Goal: Transaction & Acquisition: Purchase product/service

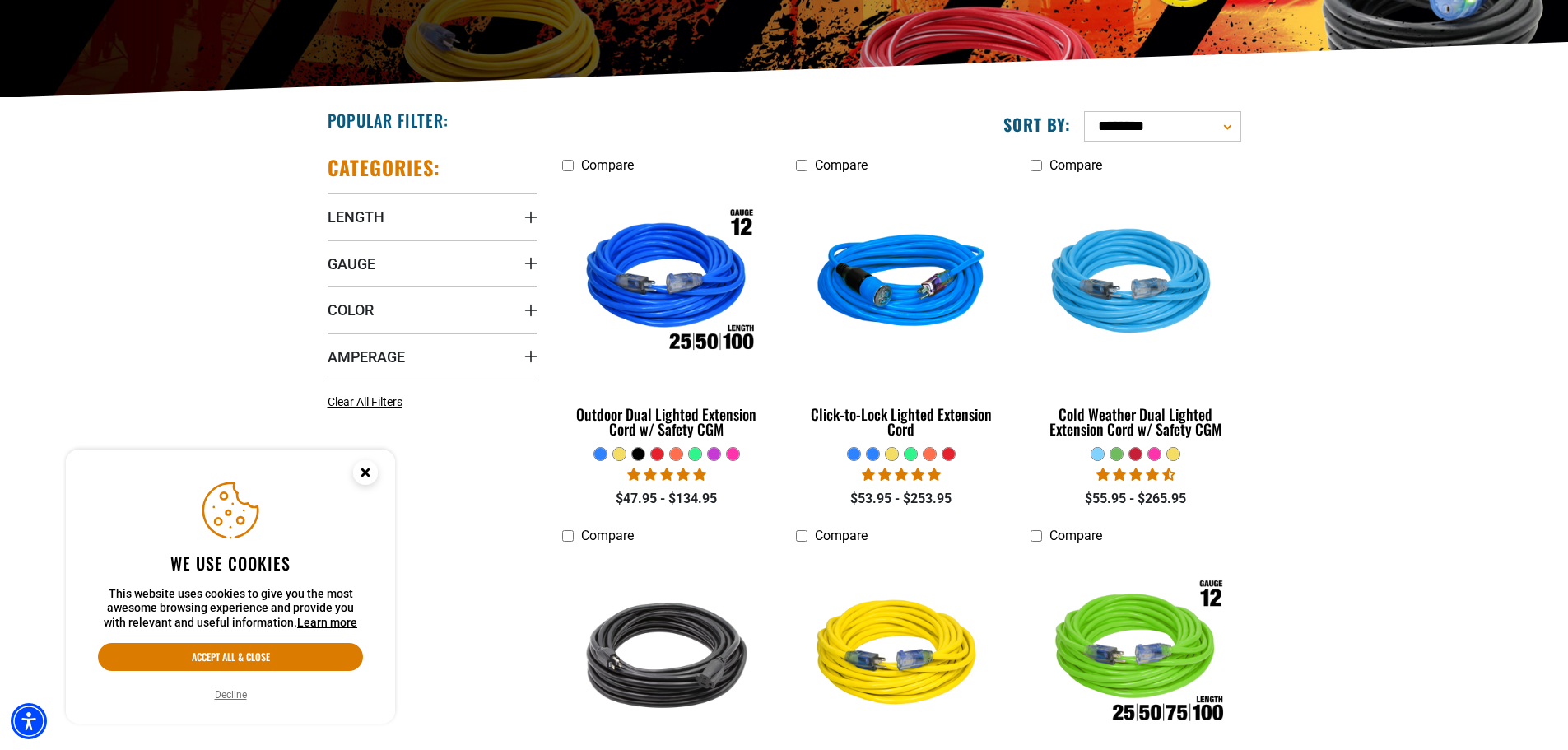
scroll to position [330, 0]
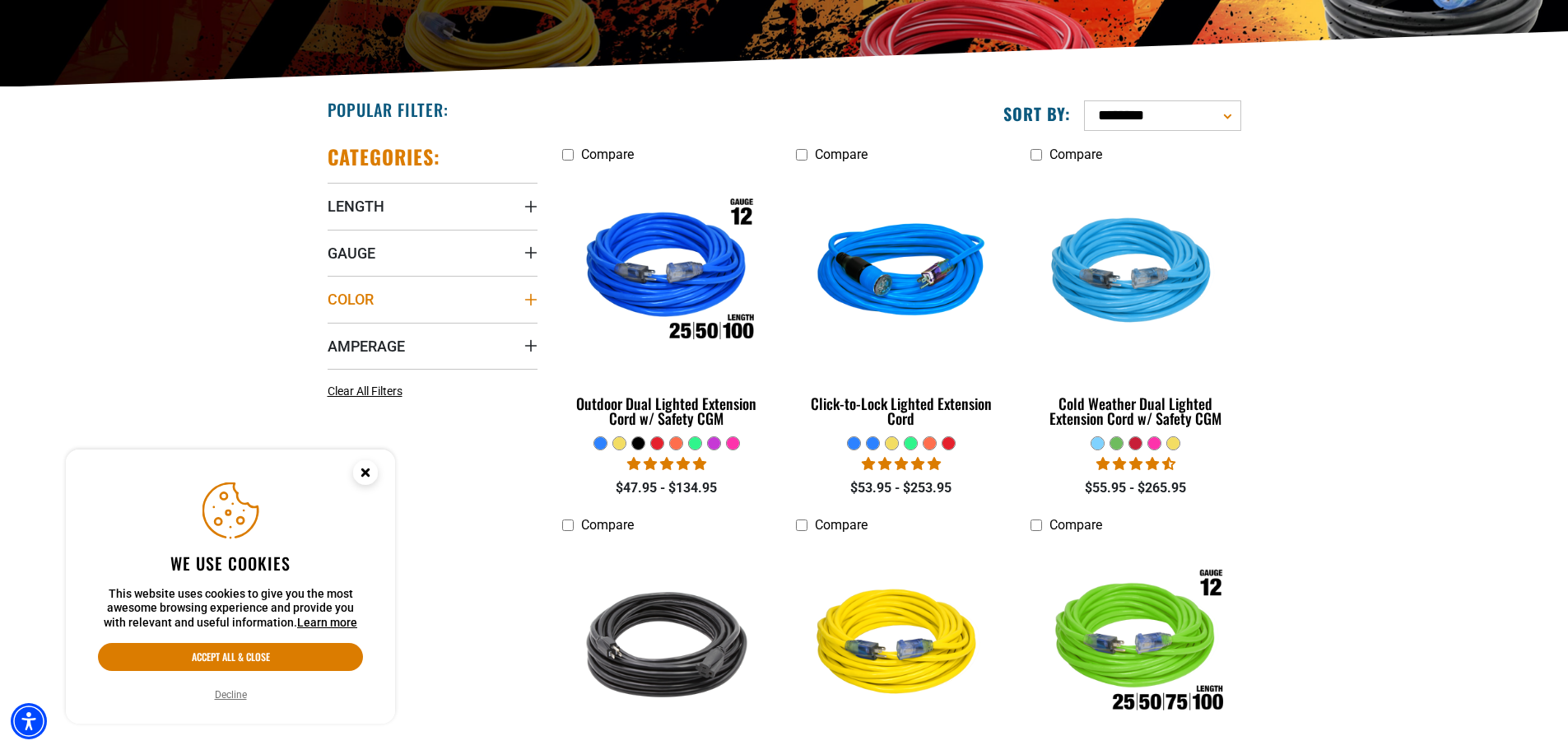
click at [535, 301] on icon "Color" at bounding box center [531, 299] width 13 height 13
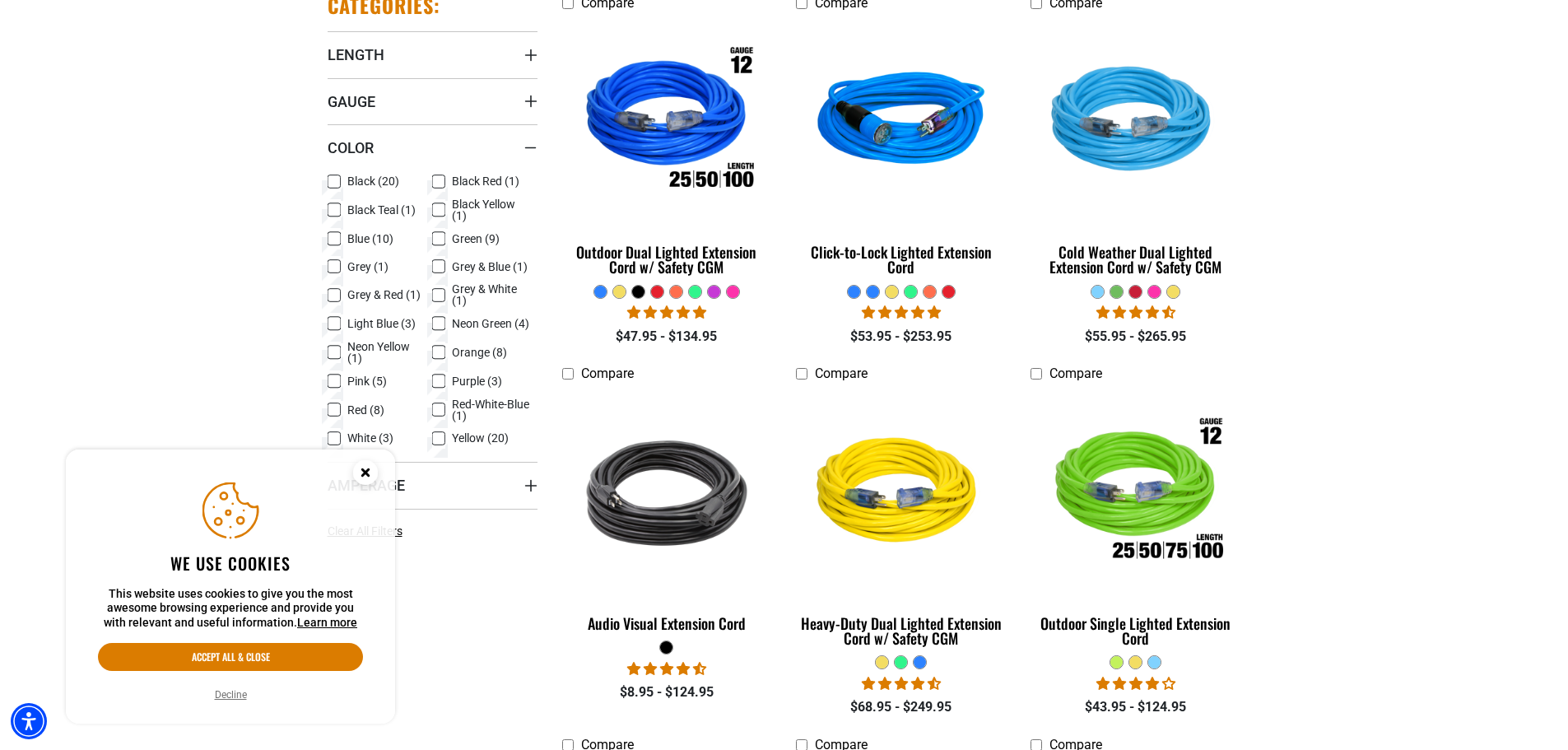
scroll to position [486, 0]
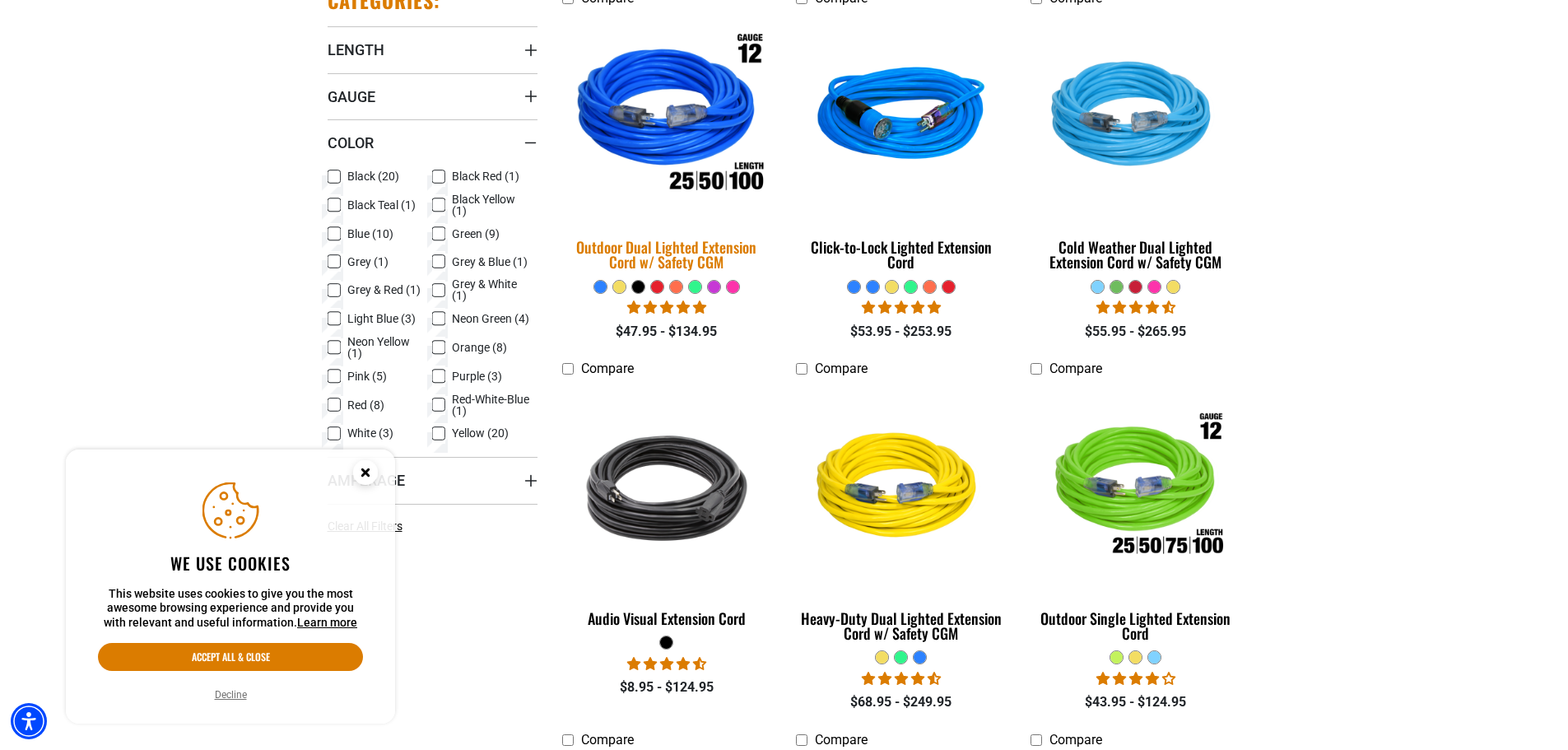
click at [673, 263] on div "Outdoor Dual Lighted Extension Cord w/ Safety CGM" at bounding box center [667, 254] width 210 height 29
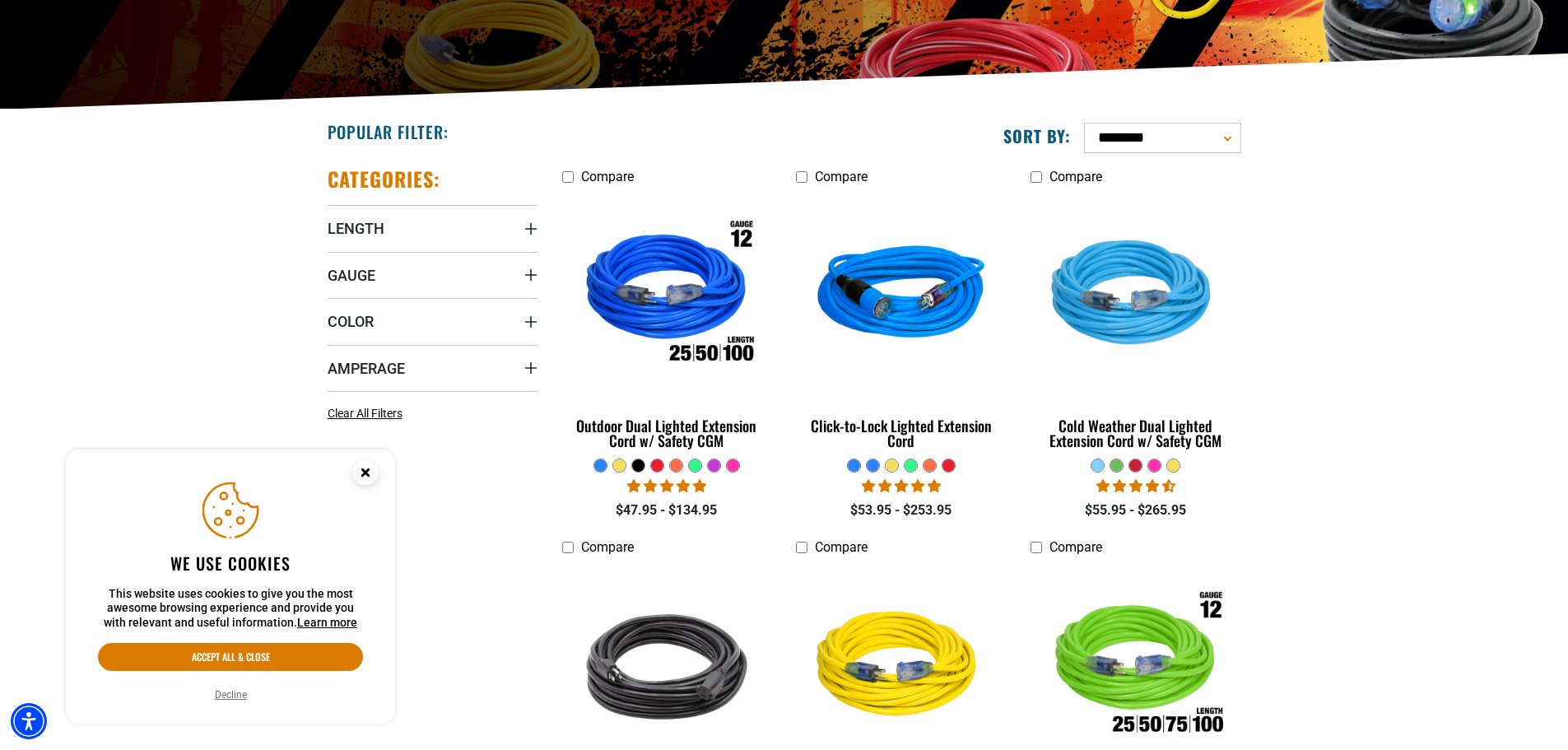
scroll to position [314, 0]
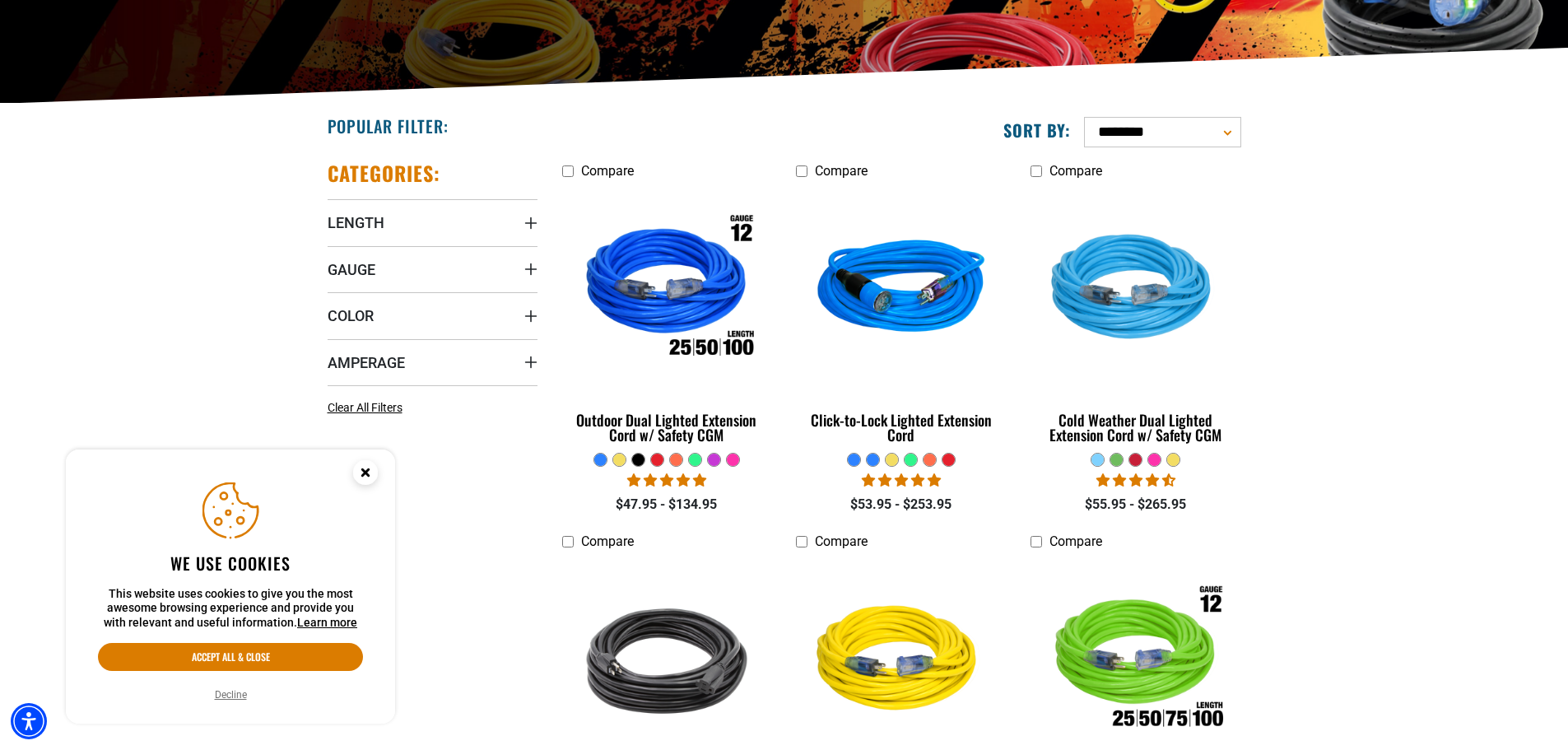
click at [365, 472] on icon "Close this option" at bounding box center [365, 472] width 5 height 5
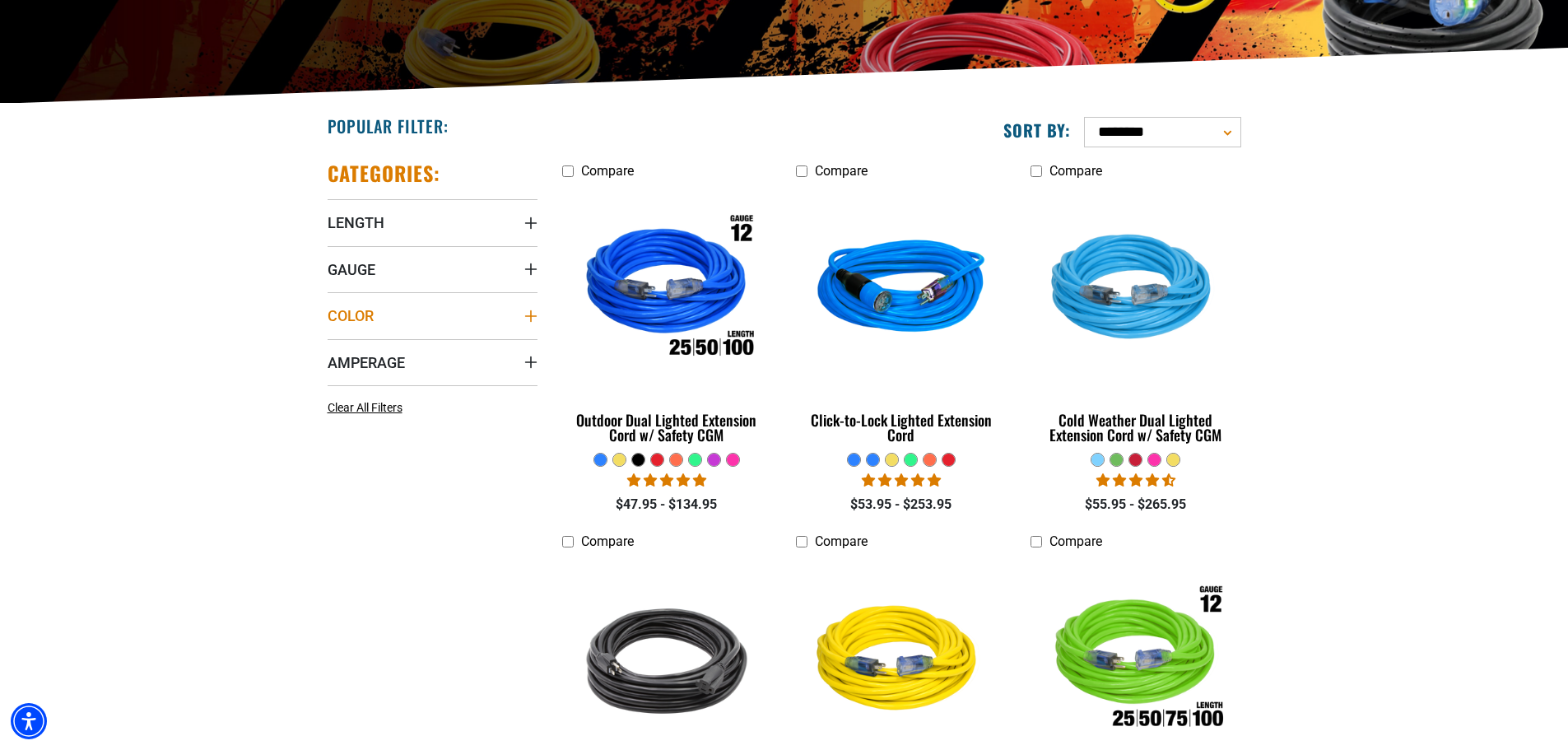
click at [531, 308] on summary "Color" at bounding box center [432, 316] width 210 height 46
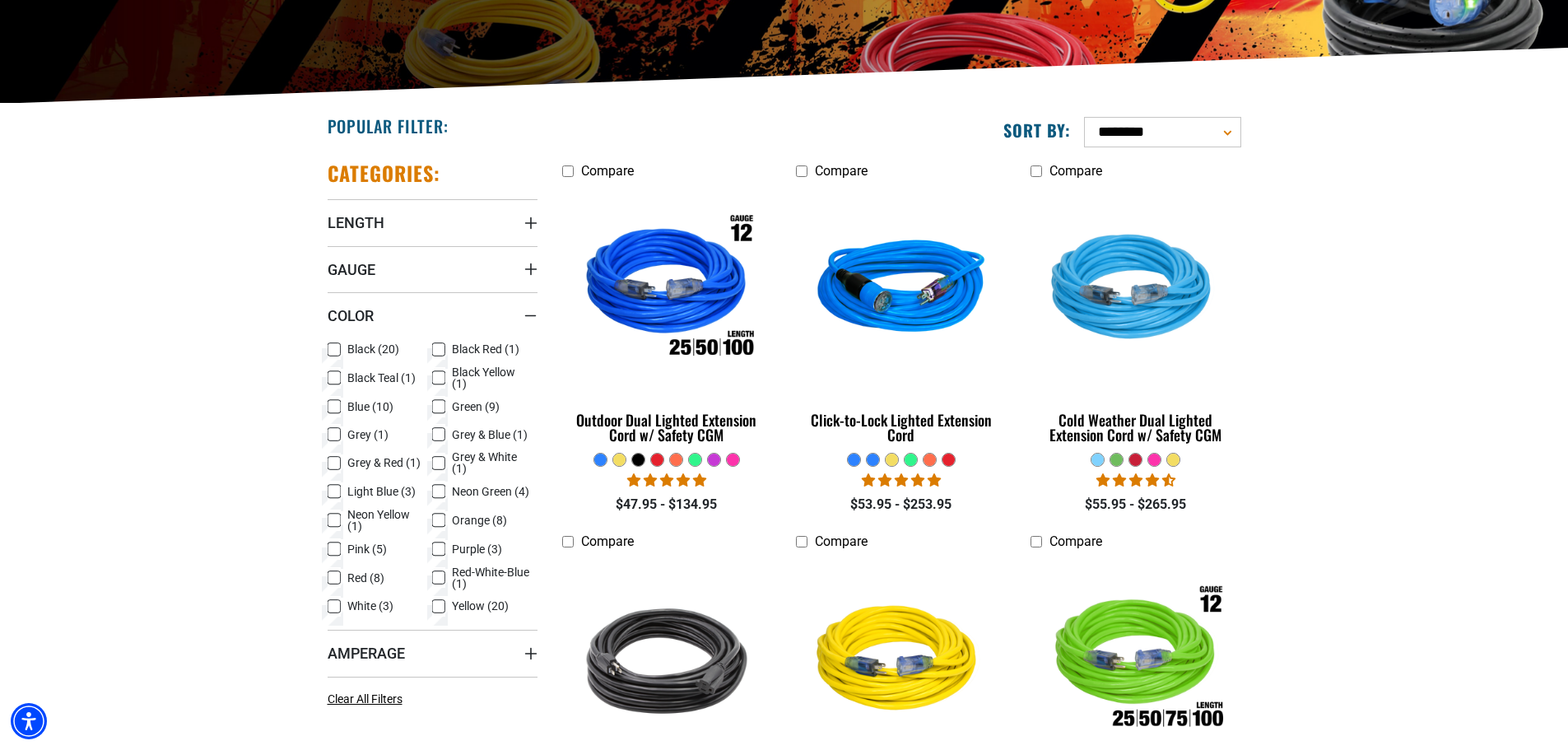
click at [338, 432] on icon at bounding box center [333, 434] width 13 height 21
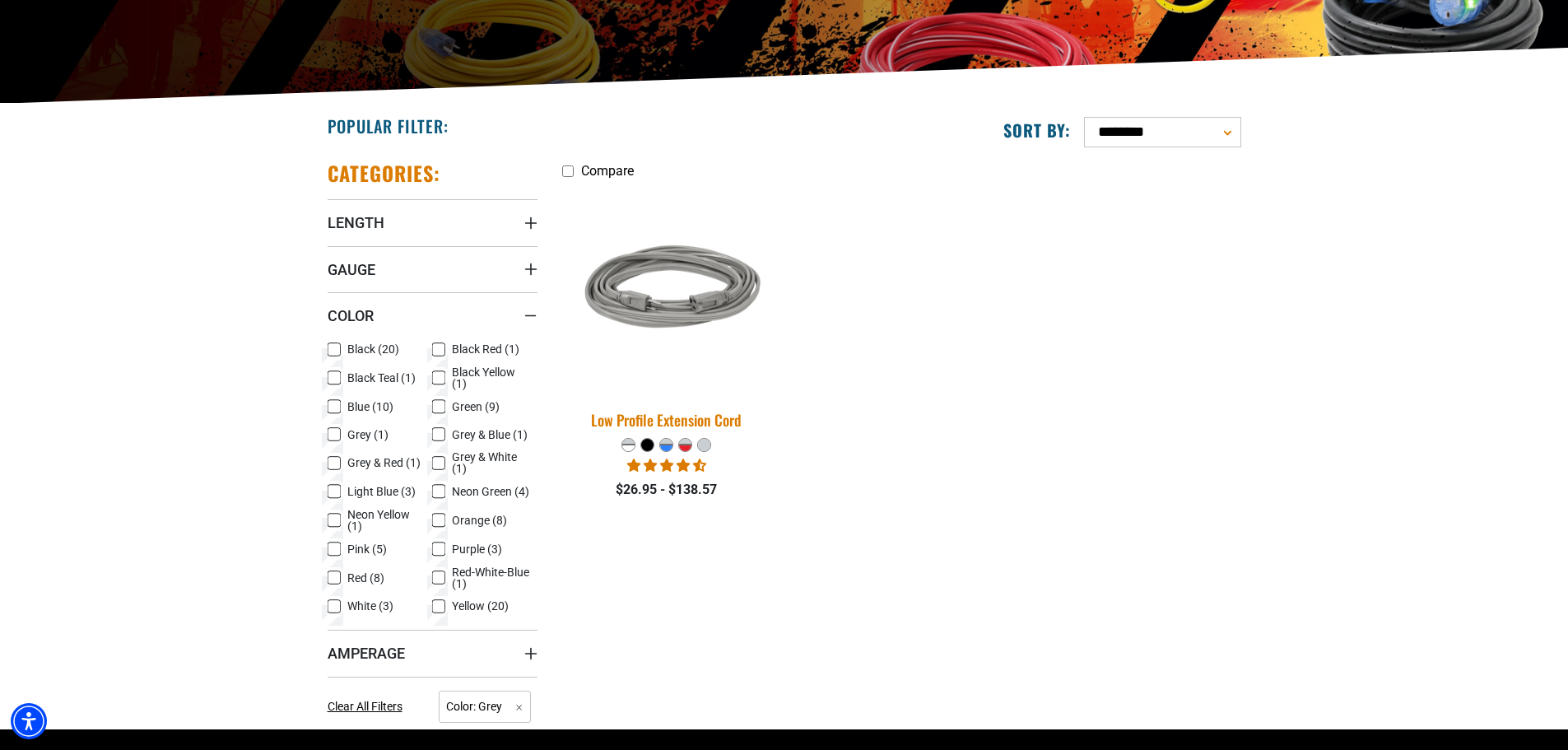
click at [669, 296] on img at bounding box center [667, 290] width 231 height 211
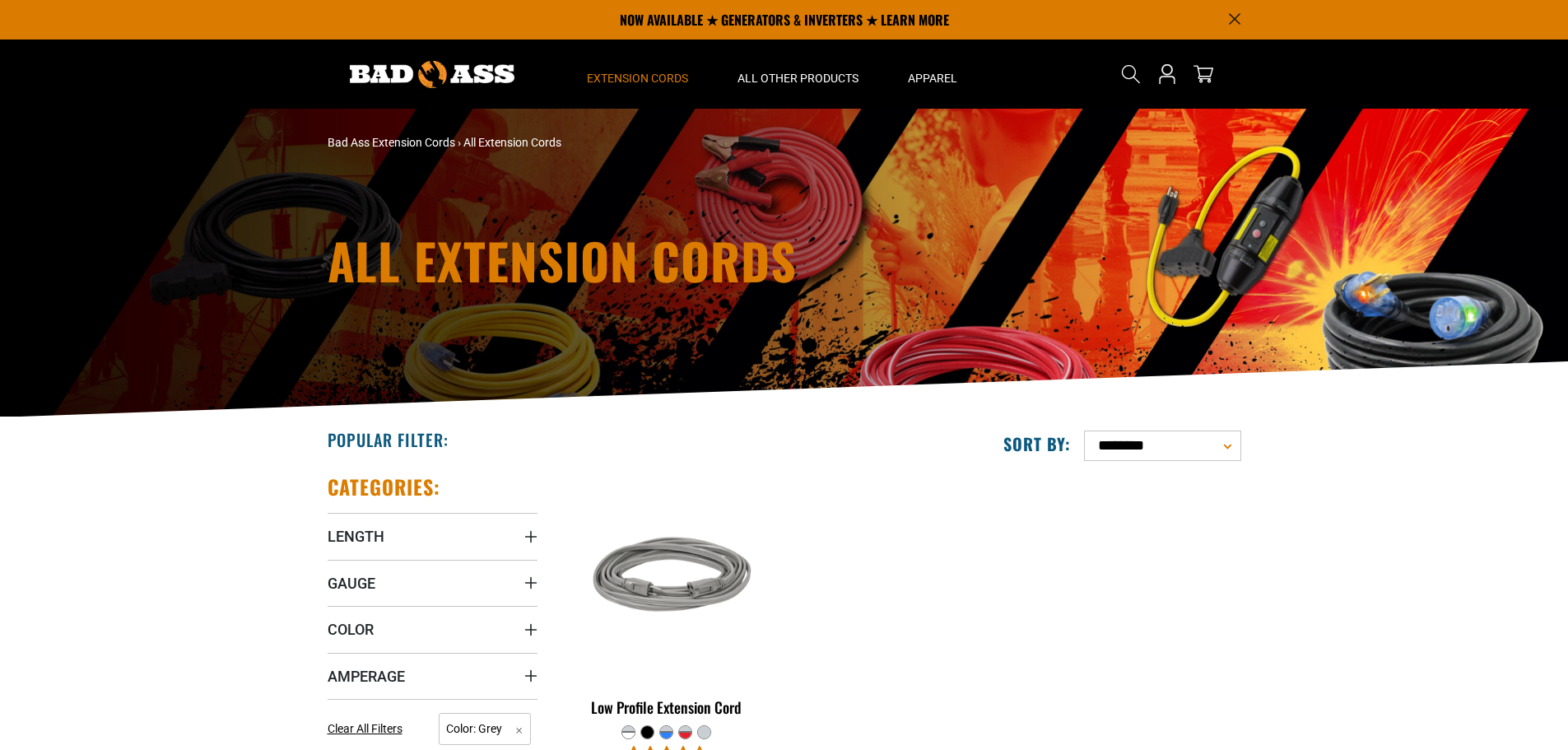
scroll to position [314, 0]
